Goal: Task Accomplishment & Management: Manage account settings

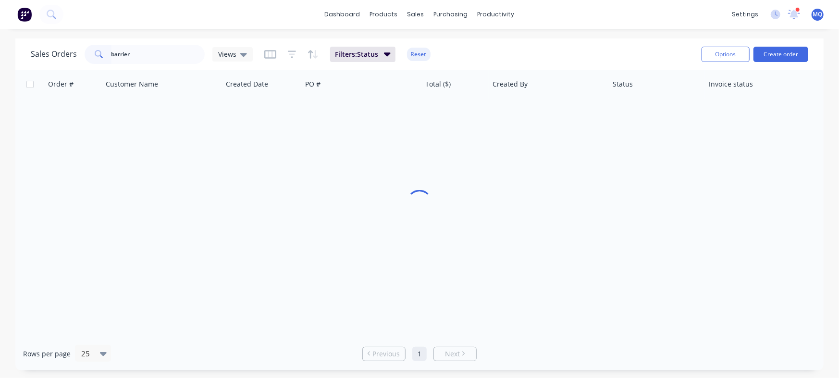
type input "barrier"
click at [220, 56] on span "Views" at bounding box center [227, 54] width 18 height 10
click at [223, 183] on div at bounding box center [419, 203] width 808 height 267
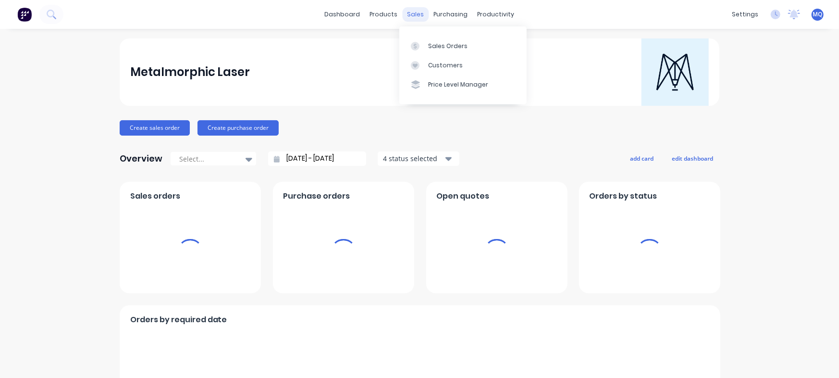
click at [409, 13] on div "sales" at bounding box center [416, 14] width 26 height 14
click at [415, 37] on link "Sales Orders" at bounding box center [462, 45] width 127 height 19
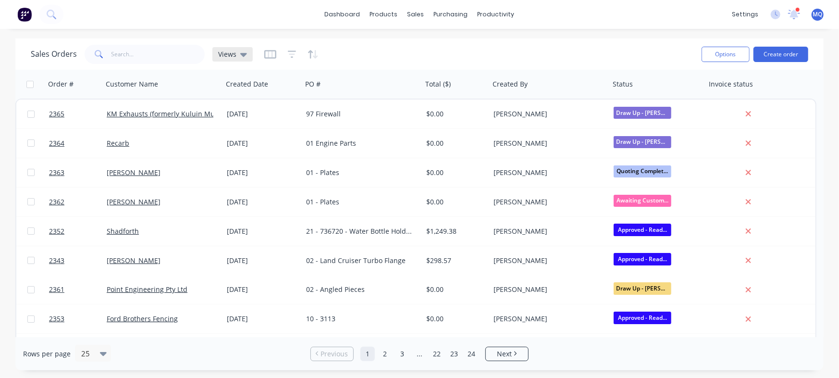
click at [242, 54] on icon at bounding box center [243, 55] width 7 height 4
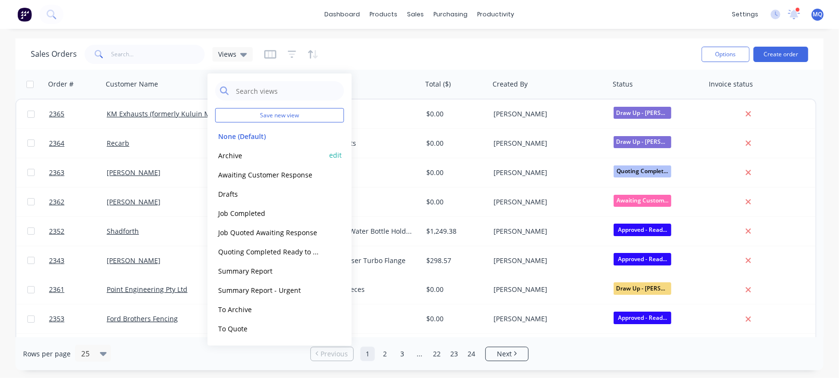
click at [240, 152] on button "Archive" at bounding box center [270, 154] width 110 height 11
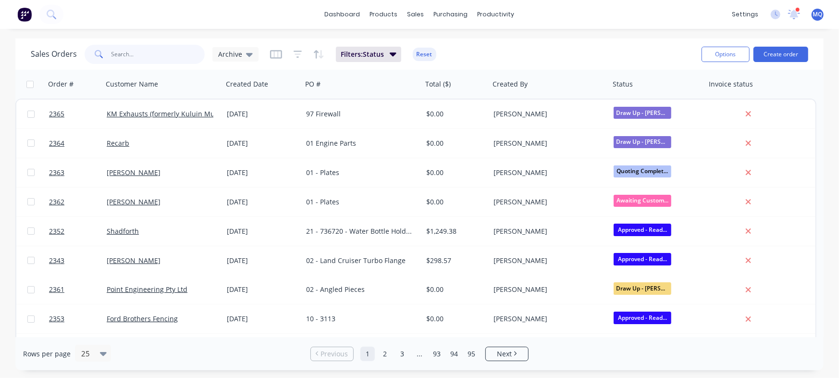
click at [154, 49] on input "text" at bounding box center [158, 54] width 94 height 19
type input "barrier"
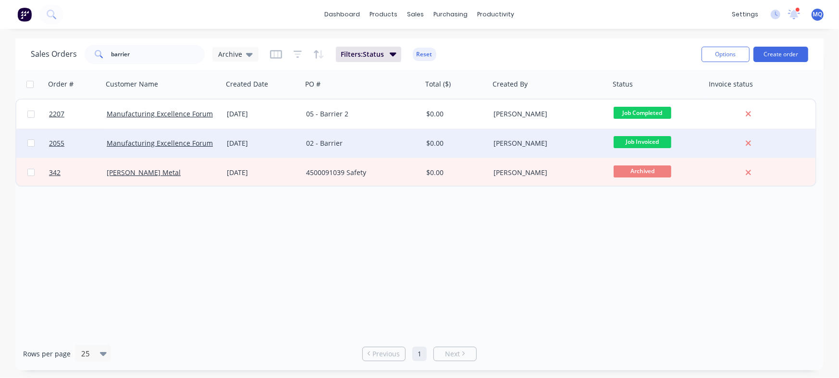
click at [246, 141] on div "04 Aug 2025" at bounding box center [263, 143] width 72 height 10
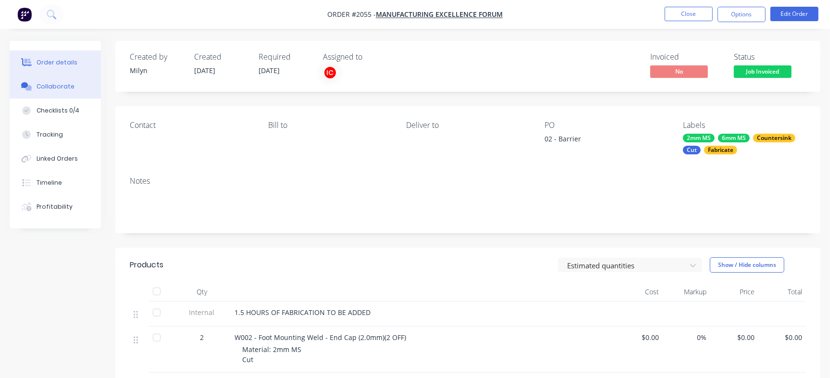
click at [79, 92] on button "Collaborate" at bounding box center [55, 86] width 91 height 24
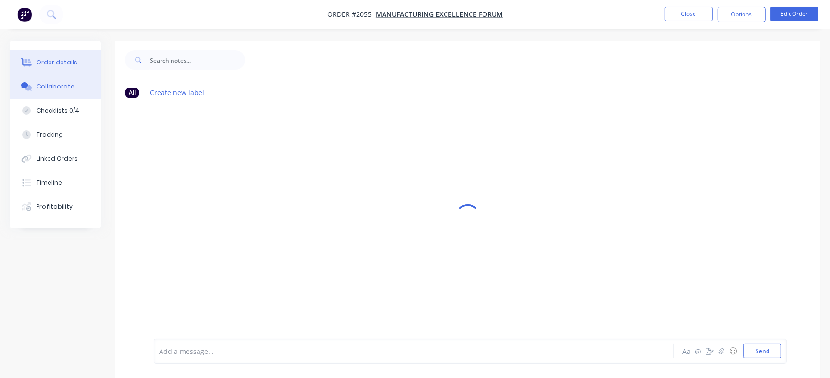
click at [52, 50] on button "Order details" at bounding box center [55, 62] width 91 height 24
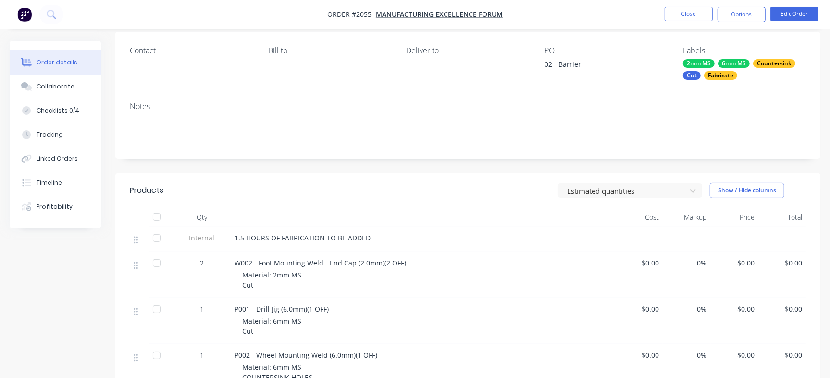
scroll to position [75, 0]
